Goal: Information Seeking & Learning: Learn about a topic

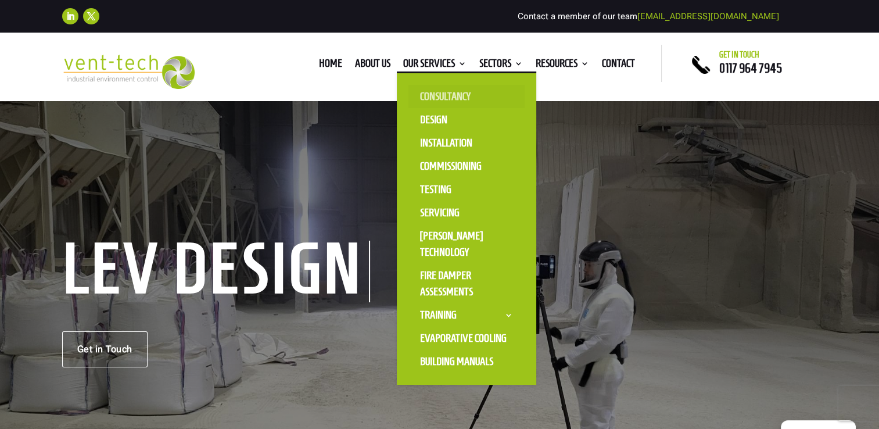
click at [423, 102] on link "Consultancy" at bounding box center [467, 96] width 116 height 23
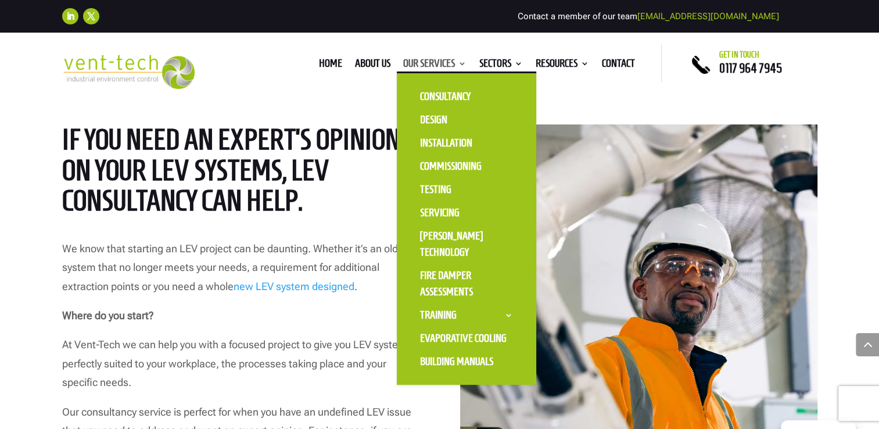
scroll to position [523, 0]
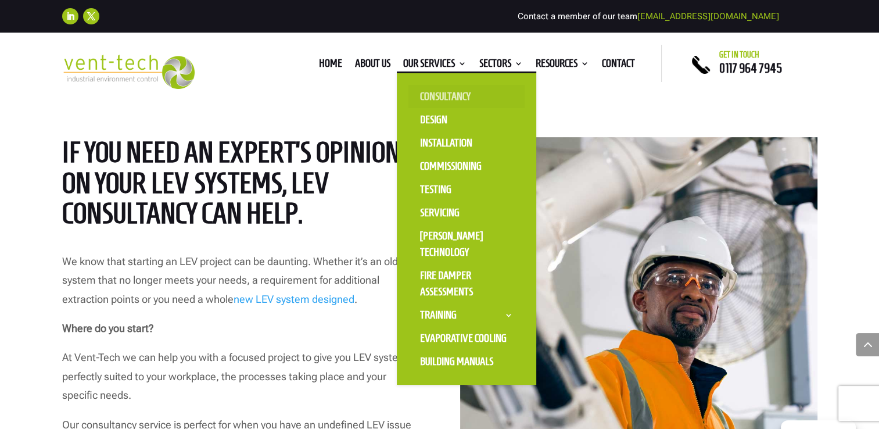
click at [448, 99] on link "Consultancy" at bounding box center [467, 96] width 116 height 23
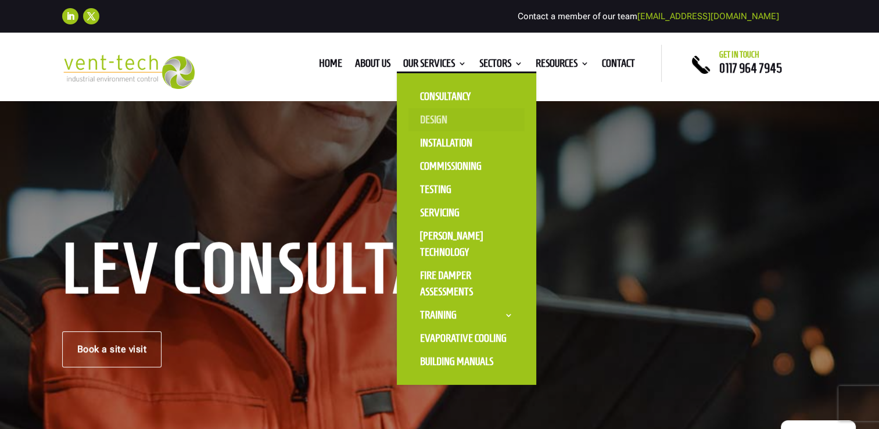
click at [435, 124] on link "Design" at bounding box center [467, 119] width 116 height 23
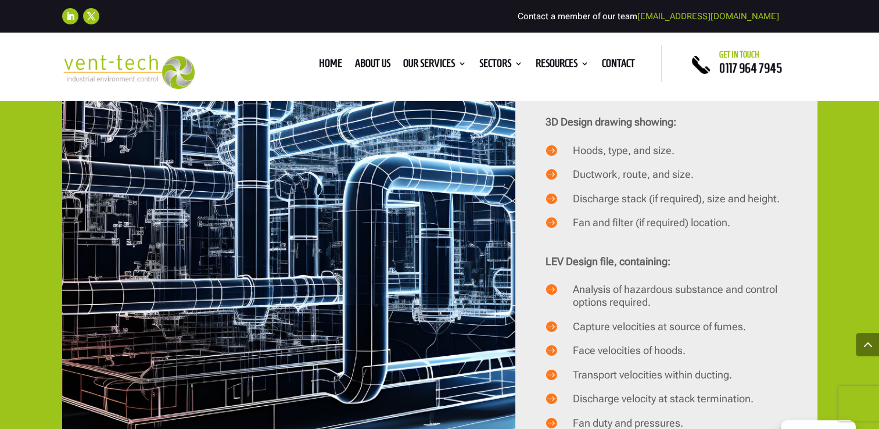
scroll to position [2325, 0]
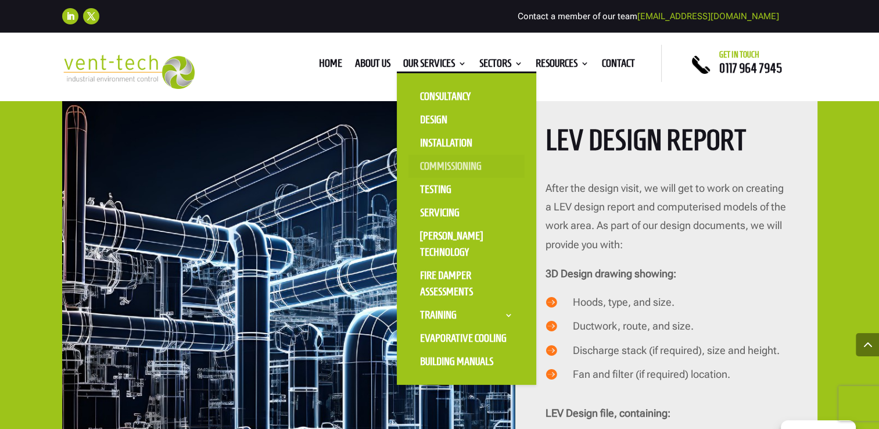
click at [447, 170] on link "Commissioning" at bounding box center [467, 166] width 116 height 23
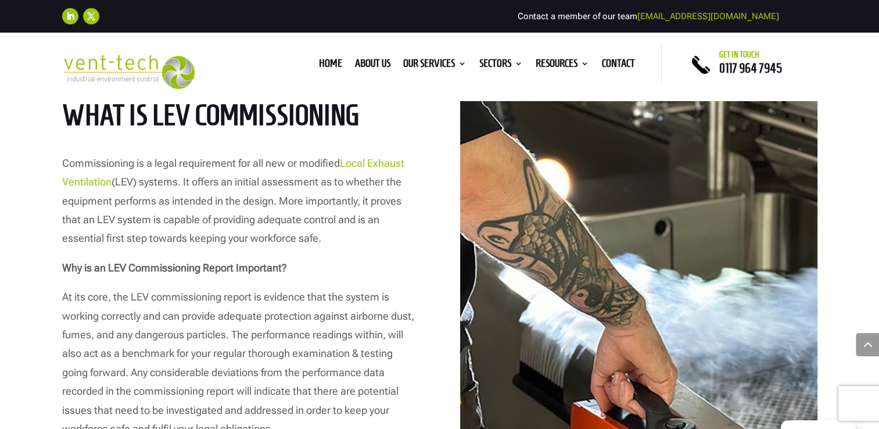
scroll to position [581, 0]
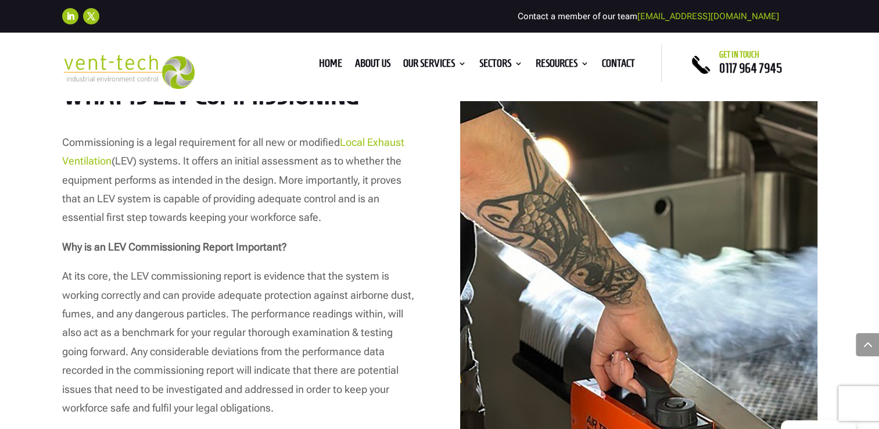
click at [398, 142] on link "Local Exhaust Ventilation" at bounding box center [233, 151] width 342 height 31
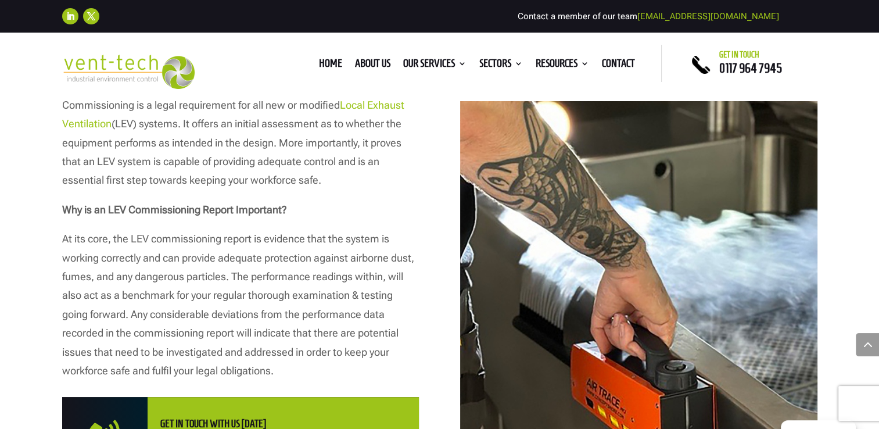
scroll to position [640, 0]
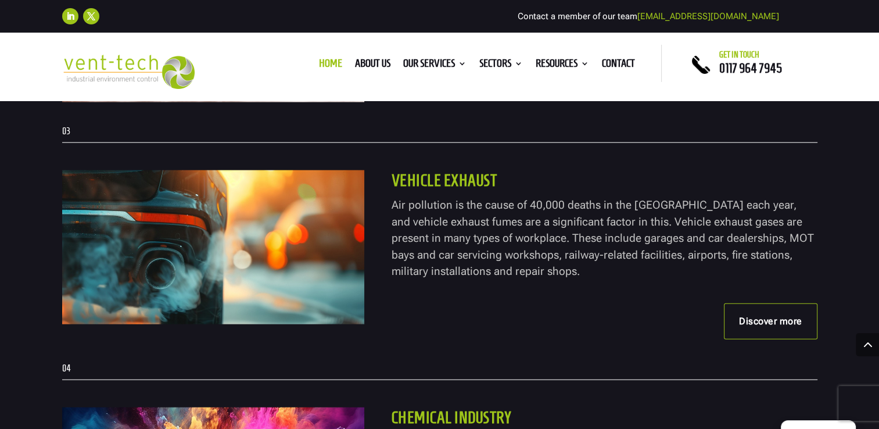
scroll to position [2848, 0]
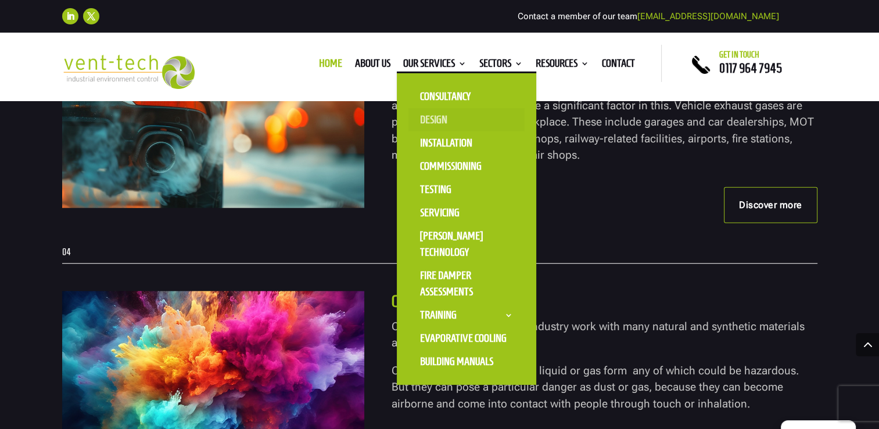
click at [439, 124] on link "Design" at bounding box center [467, 119] width 116 height 23
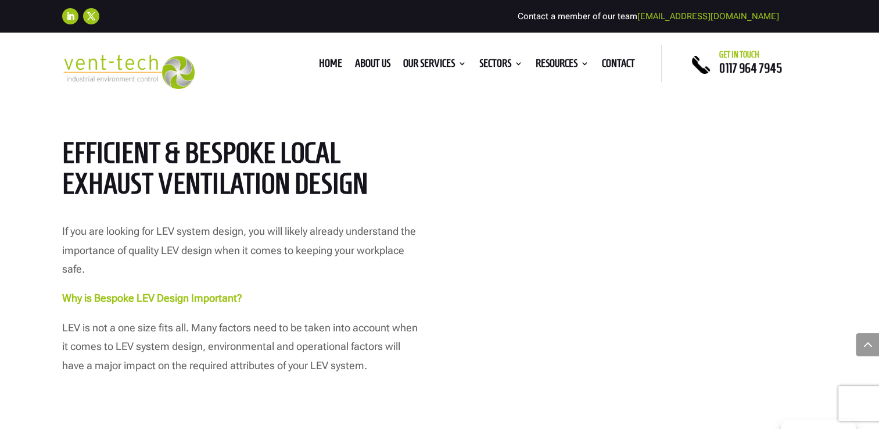
scroll to position [465, 0]
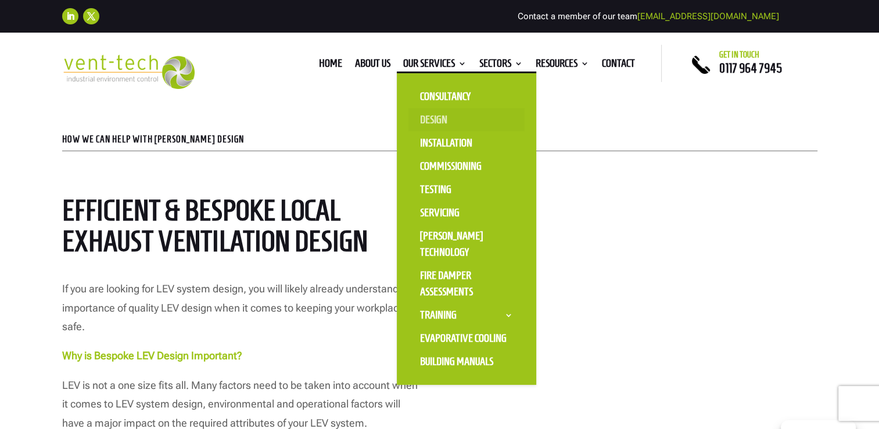
click at [438, 122] on link "Design" at bounding box center [467, 119] width 116 height 23
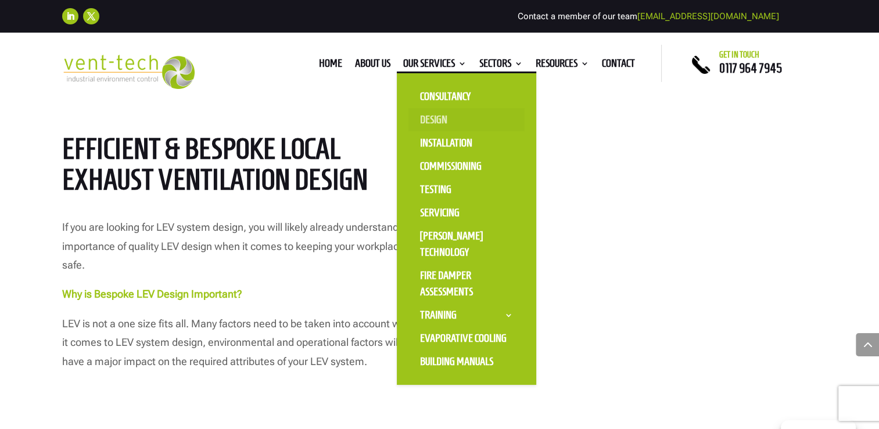
scroll to position [581, 0]
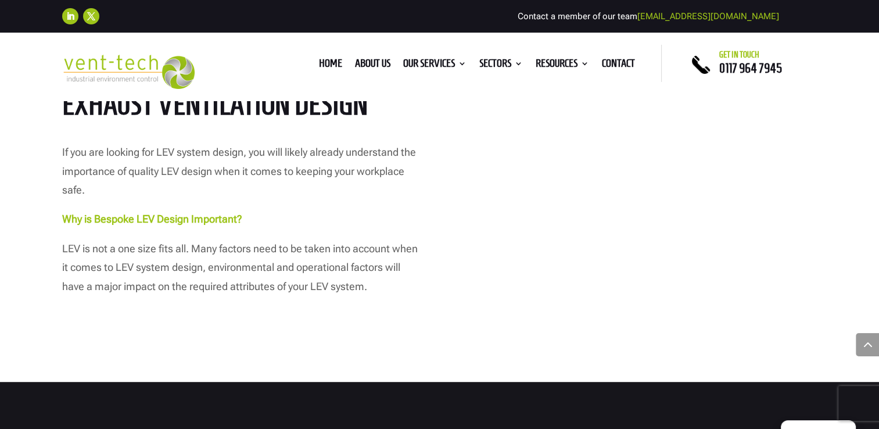
scroll to position [581, 0]
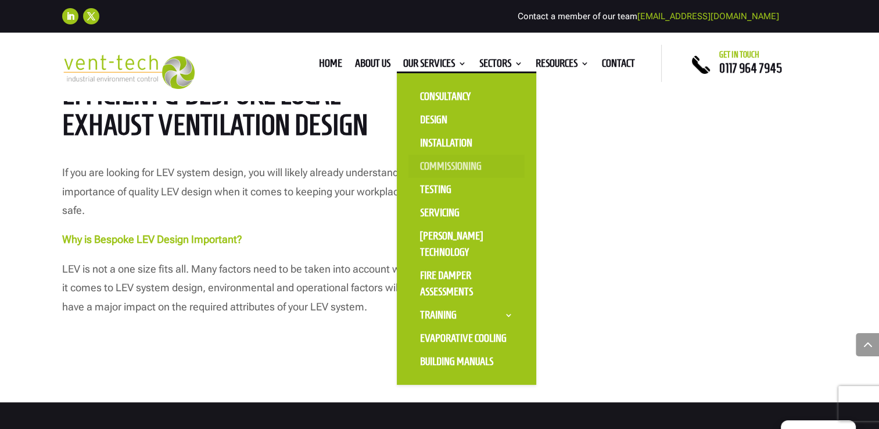
click at [449, 168] on link "Commissioning" at bounding box center [467, 166] width 116 height 23
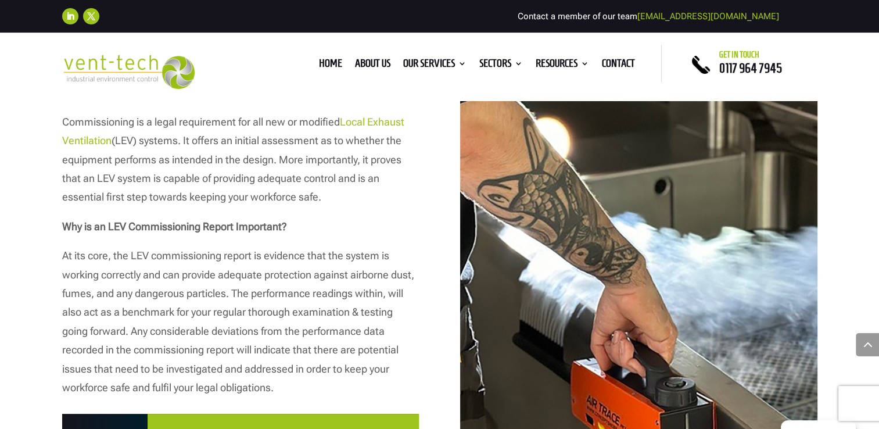
scroll to position [581, 0]
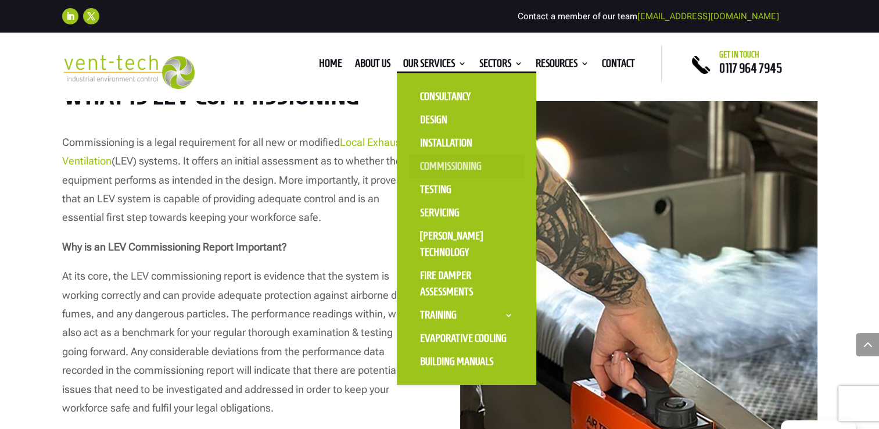
click at [454, 167] on link "Commissioning" at bounding box center [467, 166] width 116 height 23
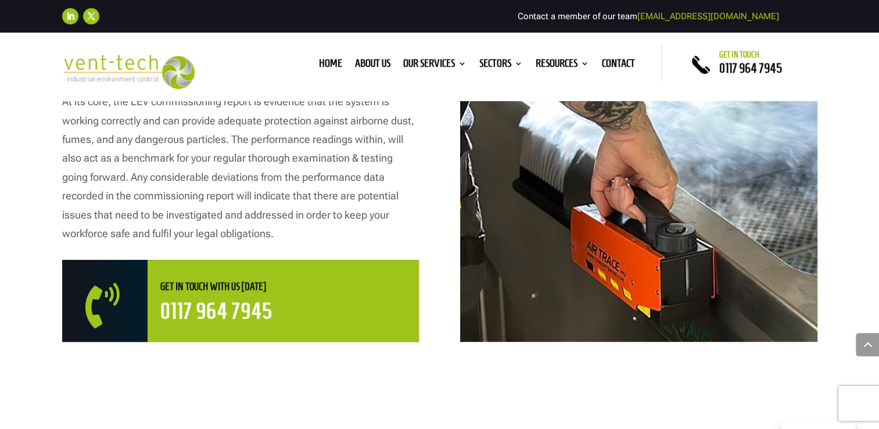
scroll to position [697, 0]
